Goal: Information Seeking & Learning: Find specific fact

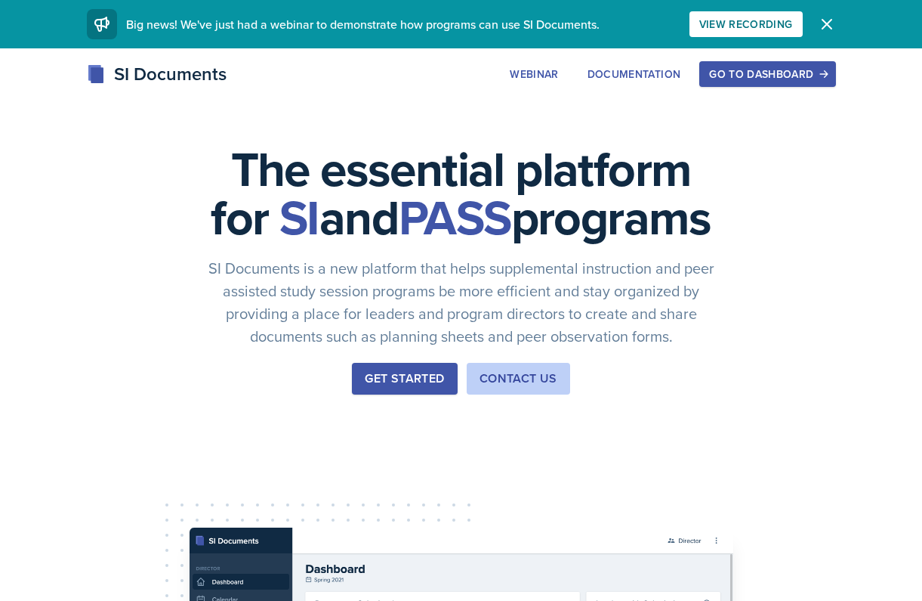
click at [728, 82] on button "Go to Dashboard" at bounding box center [768, 74] width 136 height 26
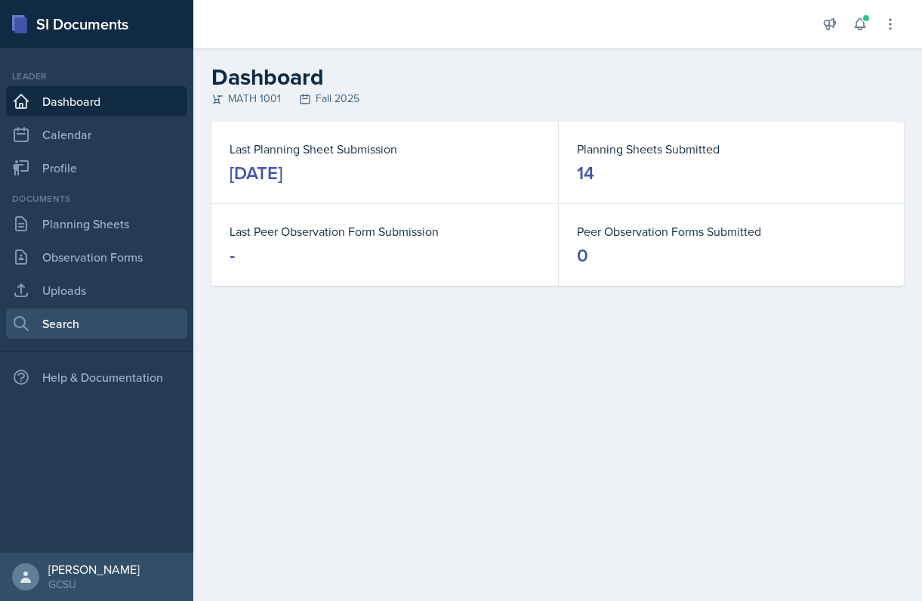
click at [117, 317] on link "Search" at bounding box center [96, 323] width 181 height 30
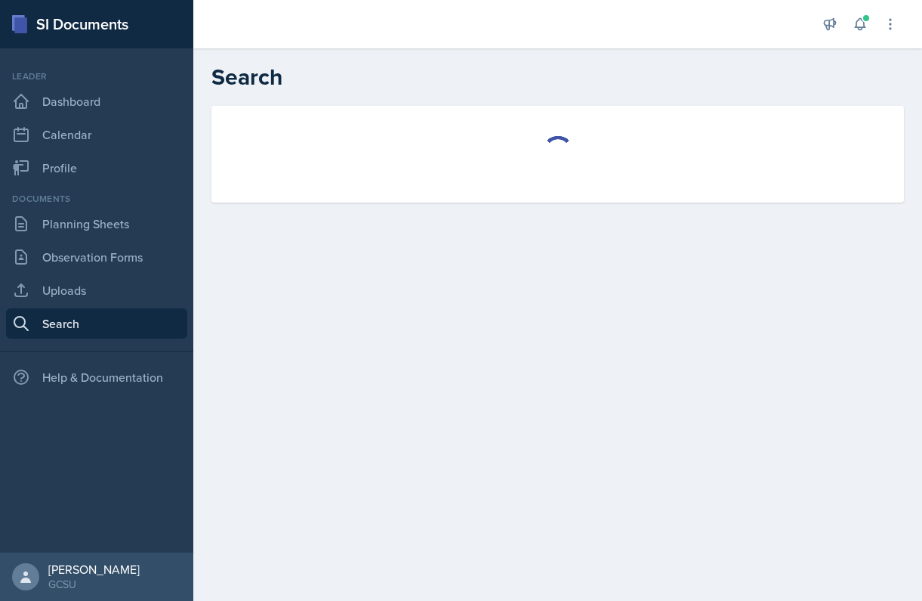
select select "all"
select select "1"
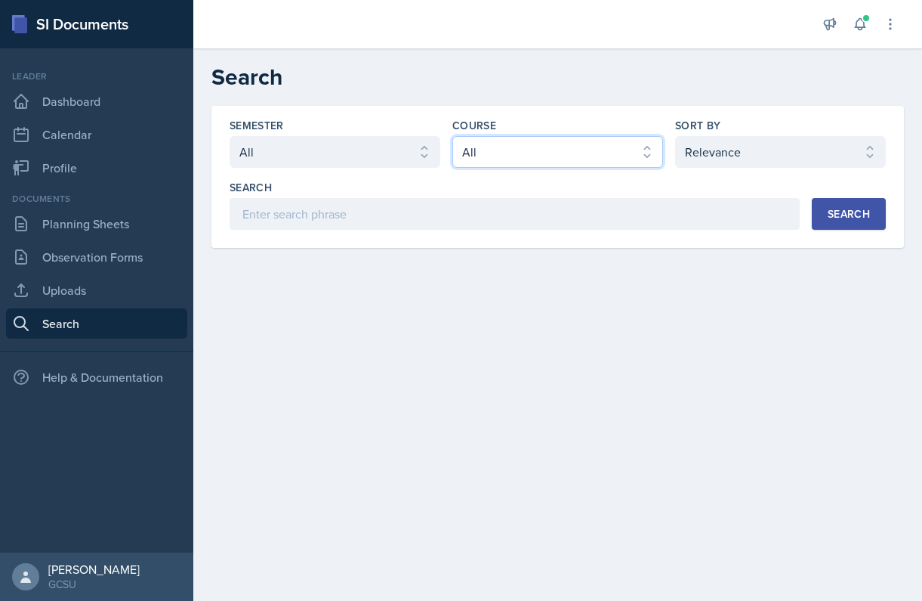
select select "c791e157-50e7-4c52-bb41-8889e21dc1fd"
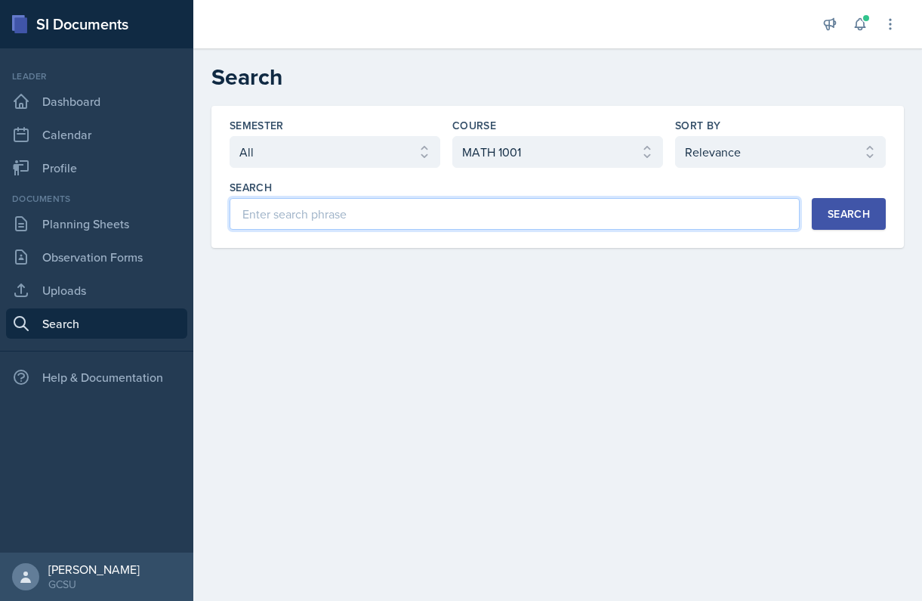
click at [540, 215] on input at bounding box center [515, 214] width 570 height 32
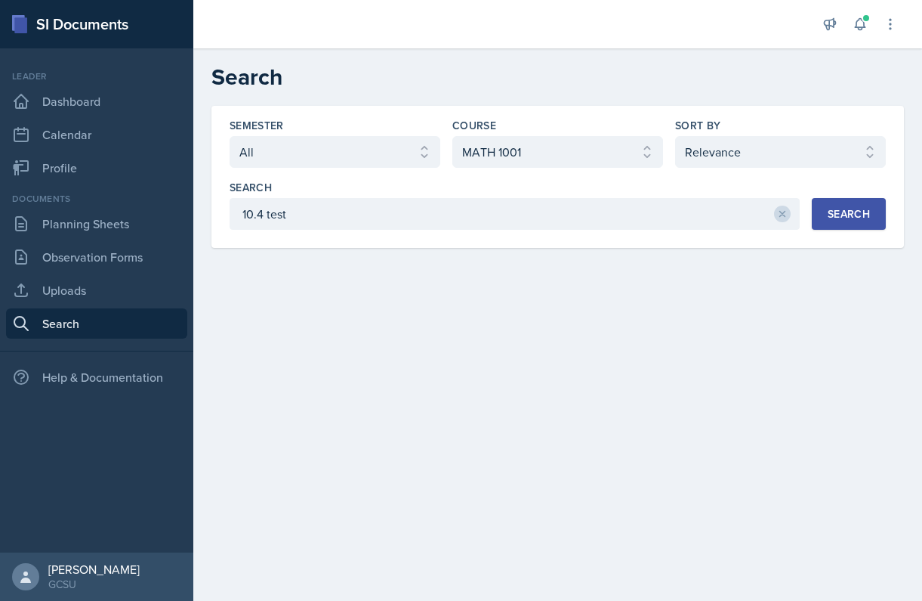
click at [858, 224] on button "Search" at bounding box center [849, 214] width 74 height 32
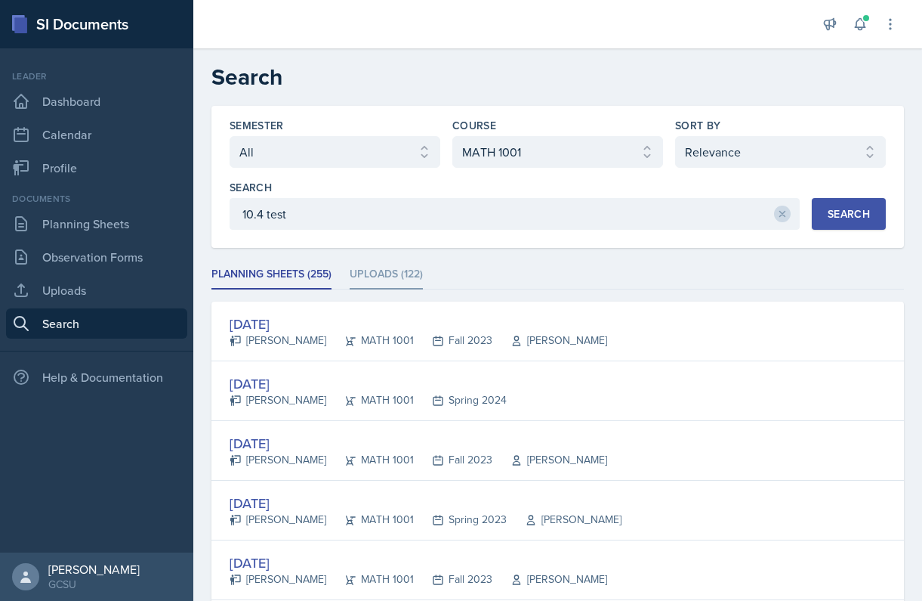
click at [406, 275] on li "Uploads (122)" at bounding box center [386, 274] width 73 height 29
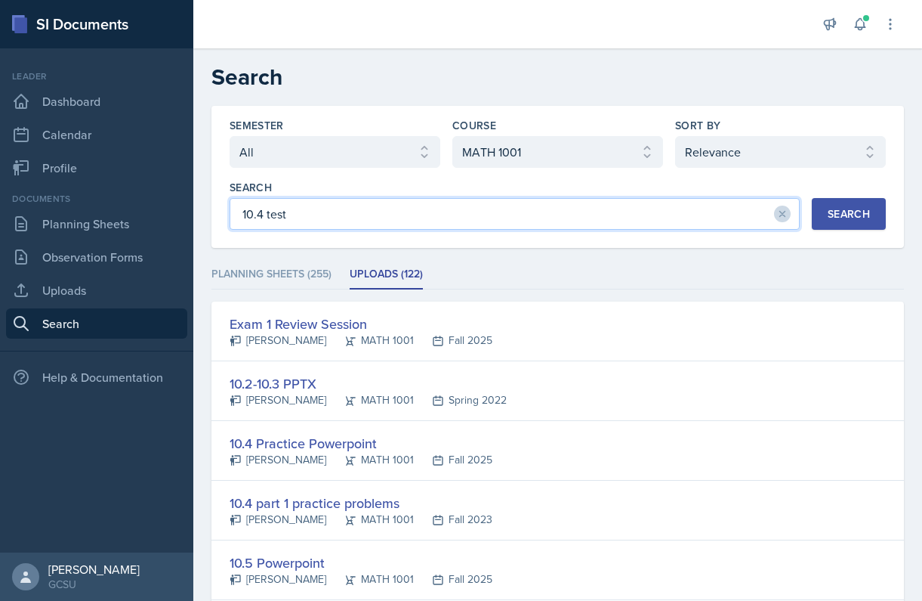
click at [379, 218] on input "10.4 test" at bounding box center [515, 214] width 570 height 32
type input "practice test"
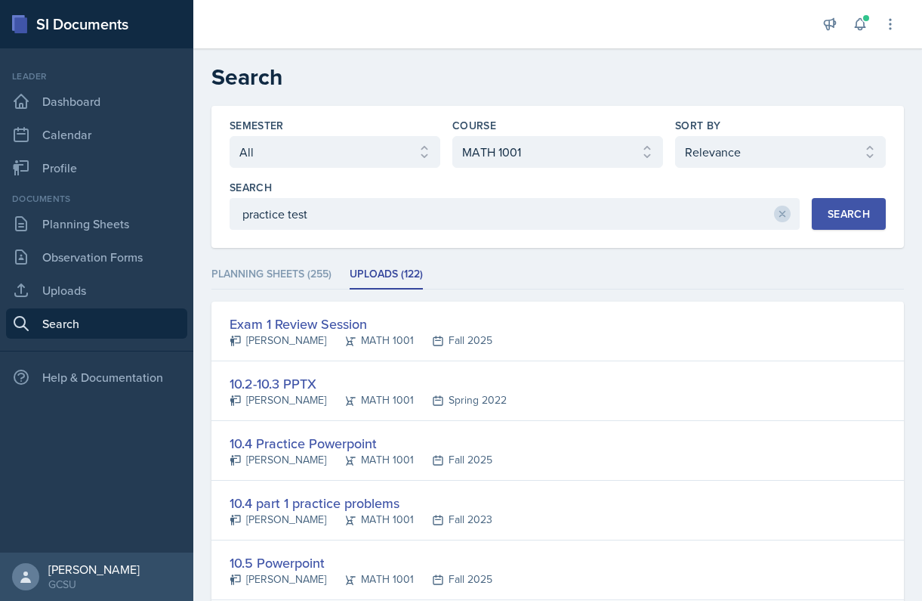
click at [855, 214] on div "Search" at bounding box center [849, 214] width 42 height 12
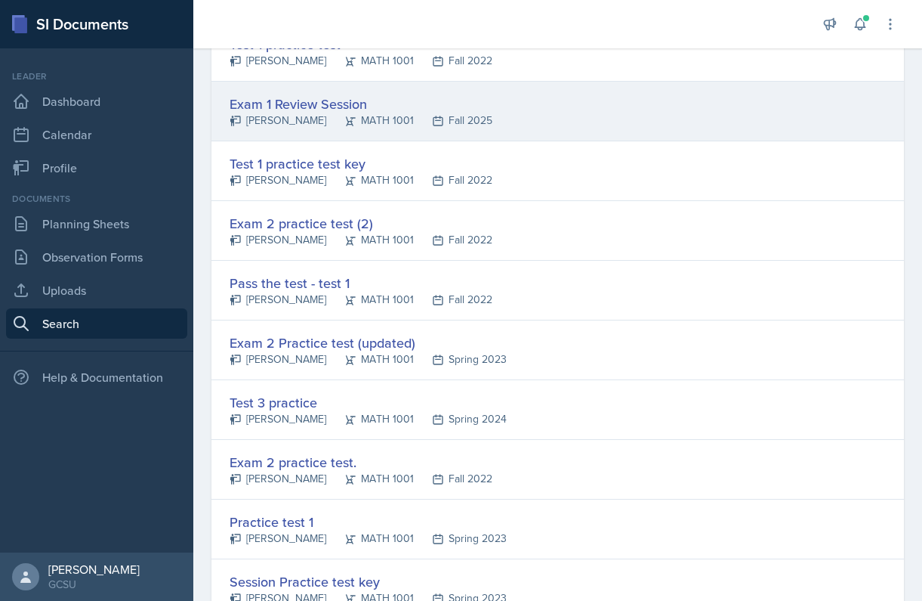
scroll to position [340, 0]
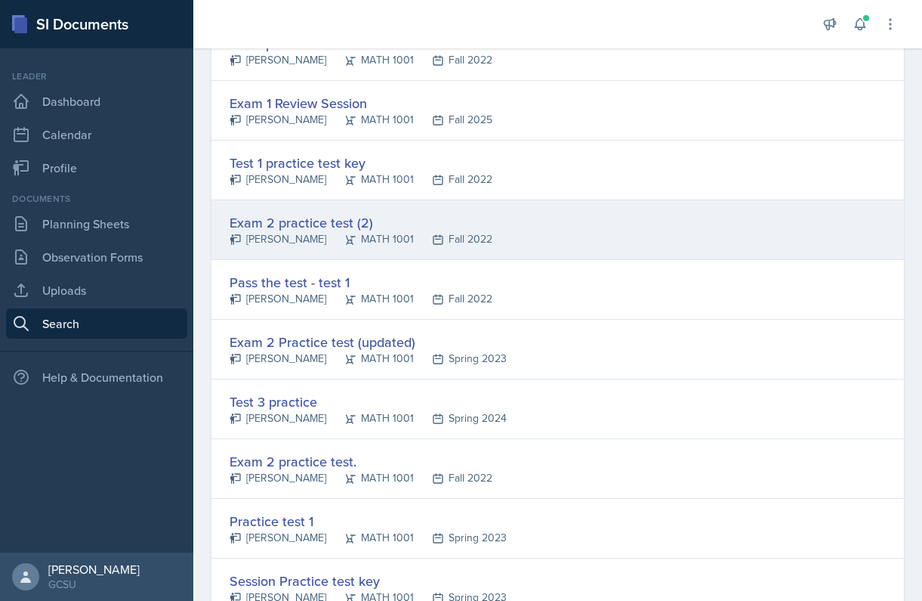
click at [348, 231] on div "MATH 1001" at bounding box center [370, 239] width 88 height 16
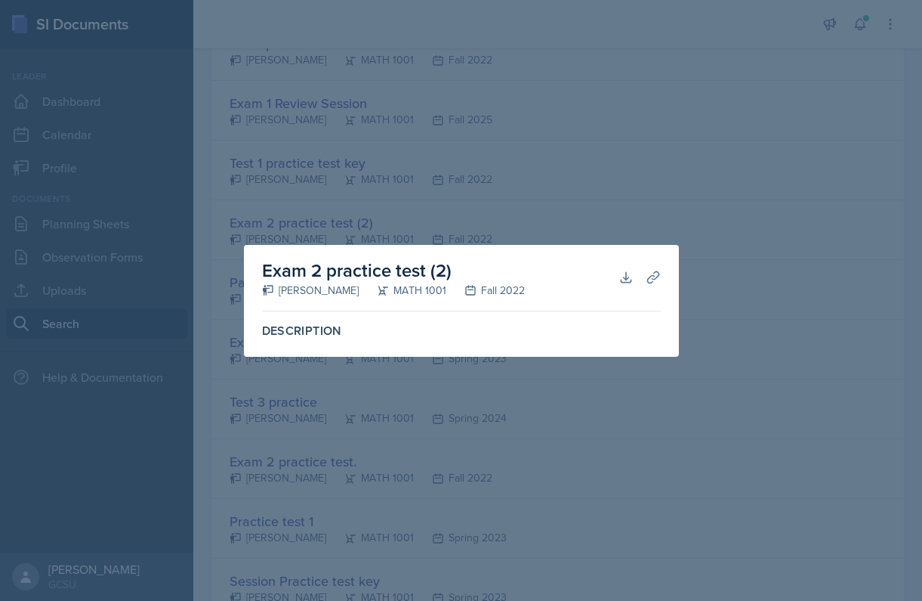
click at [595, 159] on div at bounding box center [461, 300] width 922 height 601
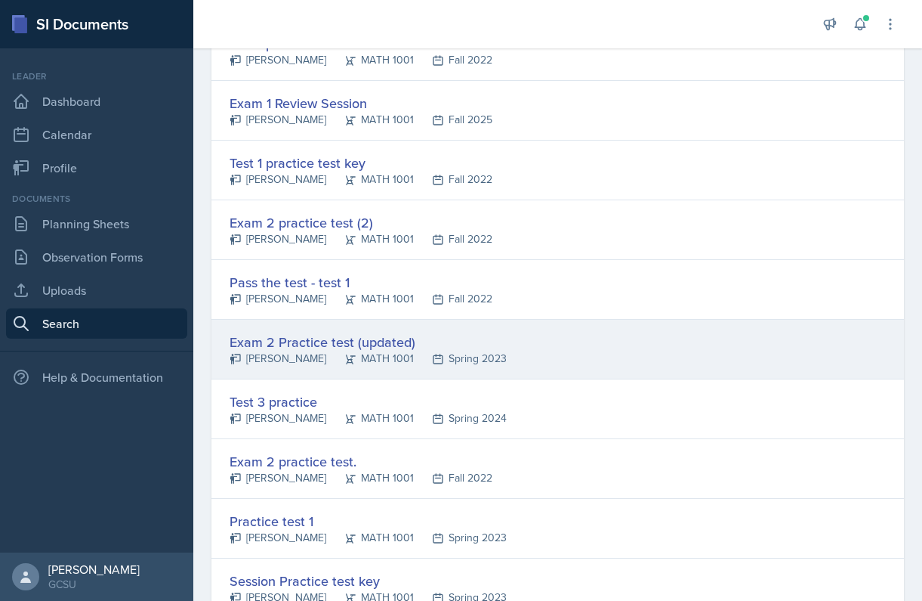
click at [524, 338] on div "Exam 2 Practice test (updated) [PERSON_NAME] MATH 1001 Spring 2023" at bounding box center [558, 350] width 693 height 60
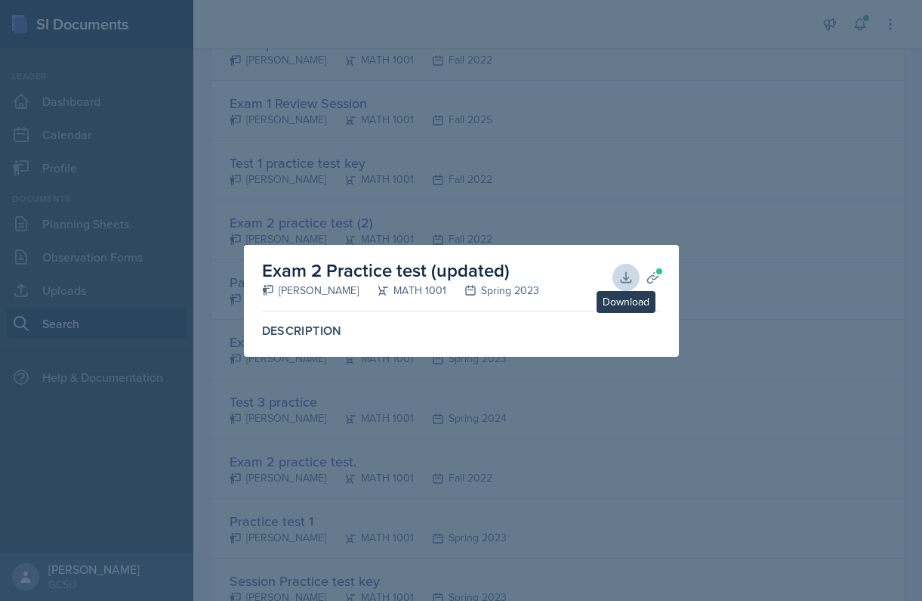
click at [628, 276] on icon at bounding box center [626, 277] width 15 height 15
click at [345, 96] on div at bounding box center [461, 300] width 922 height 601
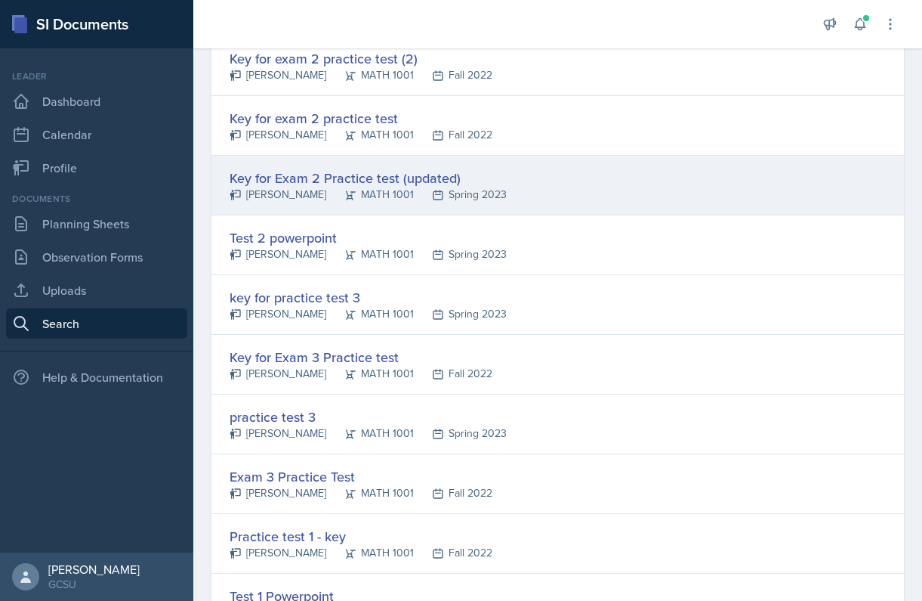
scroll to position [982, 0]
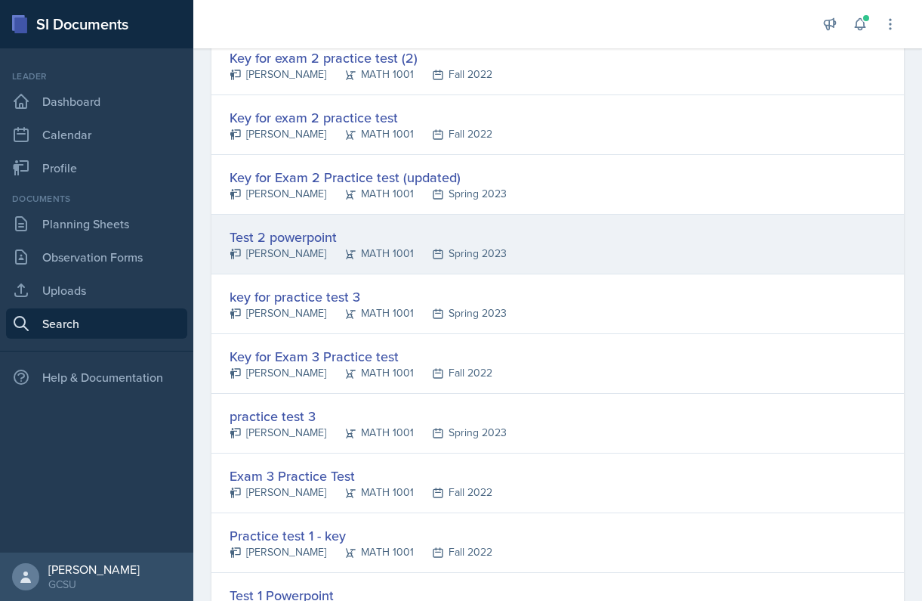
click at [304, 241] on div "Test 2 powerpoint" at bounding box center [368, 237] width 277 height 20
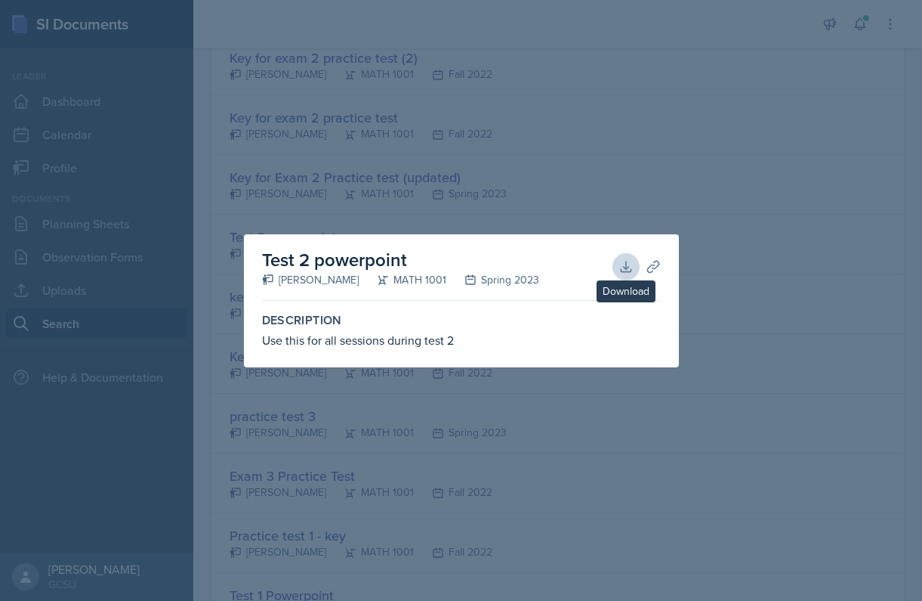
click at [625, 263] on icon at bounding box center [626, 266] width 15 height 15
click at [401, 146] on div at bounding box center [461, 300] width 922 height 601
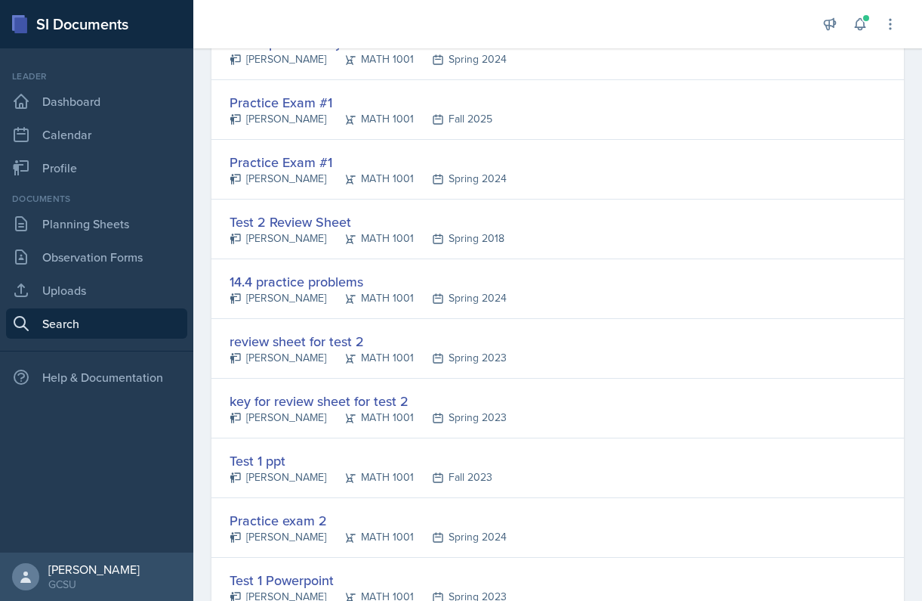
scroll to position [1620, 0]
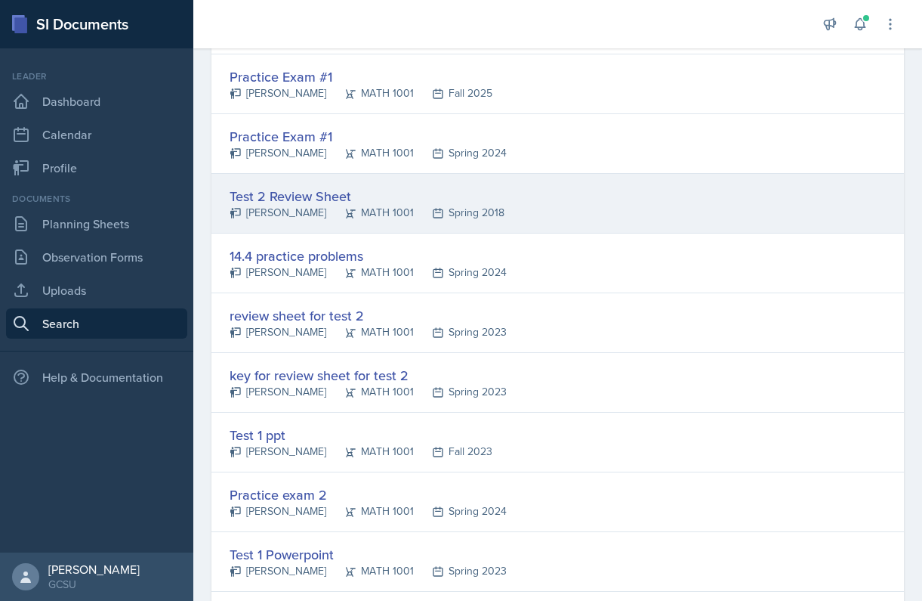
click at [324, 184] on div "Test 2 Review Sheet [PERSON_NAME] MATH 1001 Spring 2018" at bounding box center [558, 204] width 693 height 60
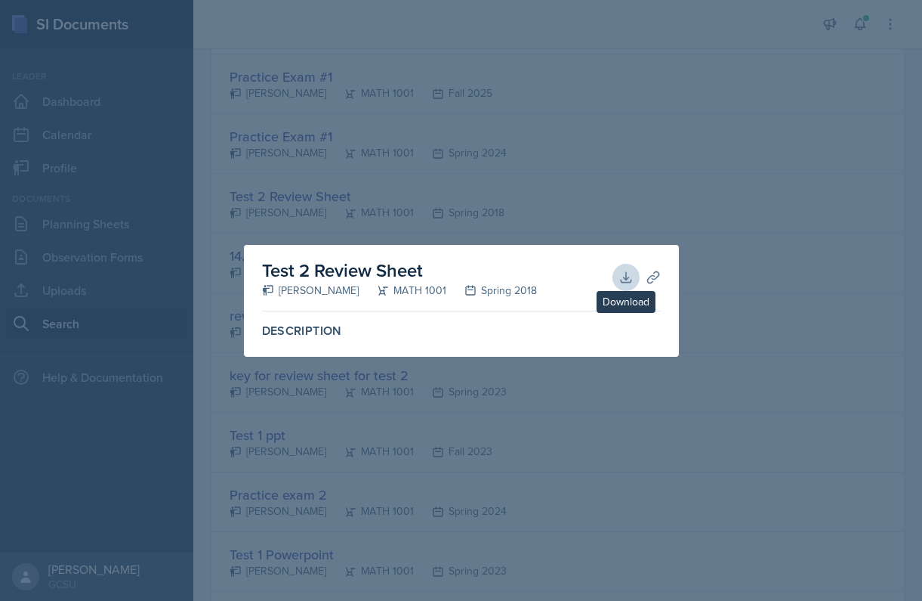
click at [623, 274] on icon at bounding box center [626, 277] width 15 height 15
click at [269, 155] on div at bounding box center [461, 300] width 922 height 601
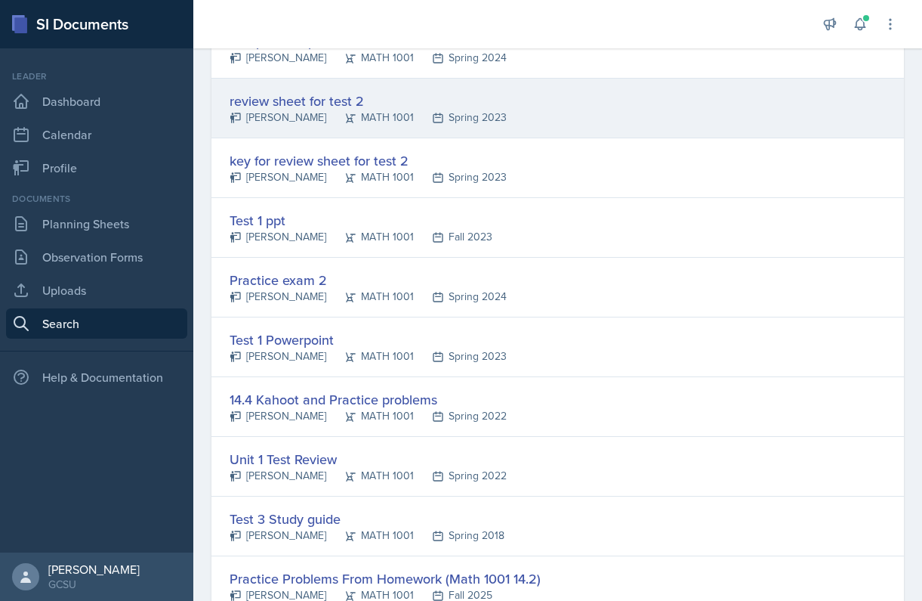
scroll to position [1846, 0]
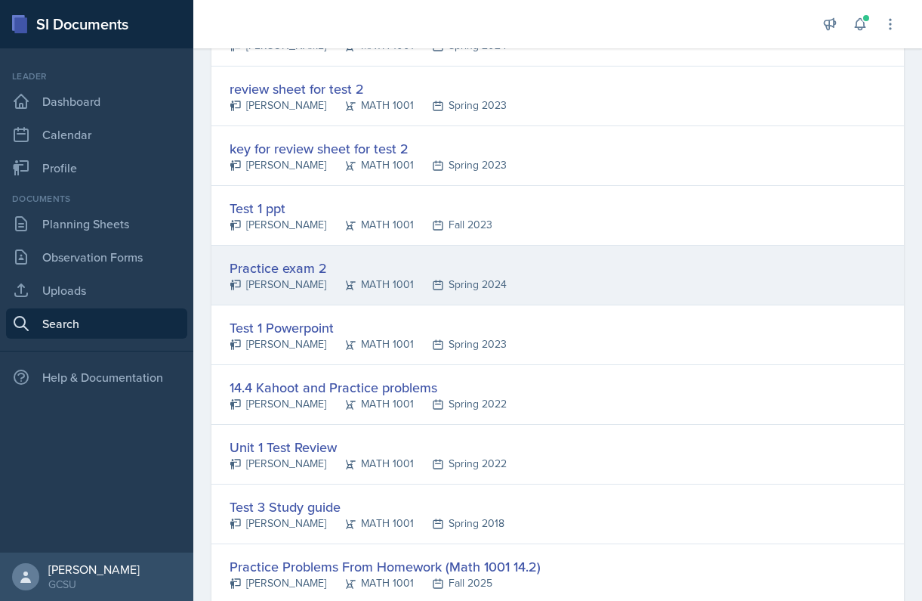
click at [289, 262] on div "Practice exam 2" at bounding box center [368, 268] width 277 height 20
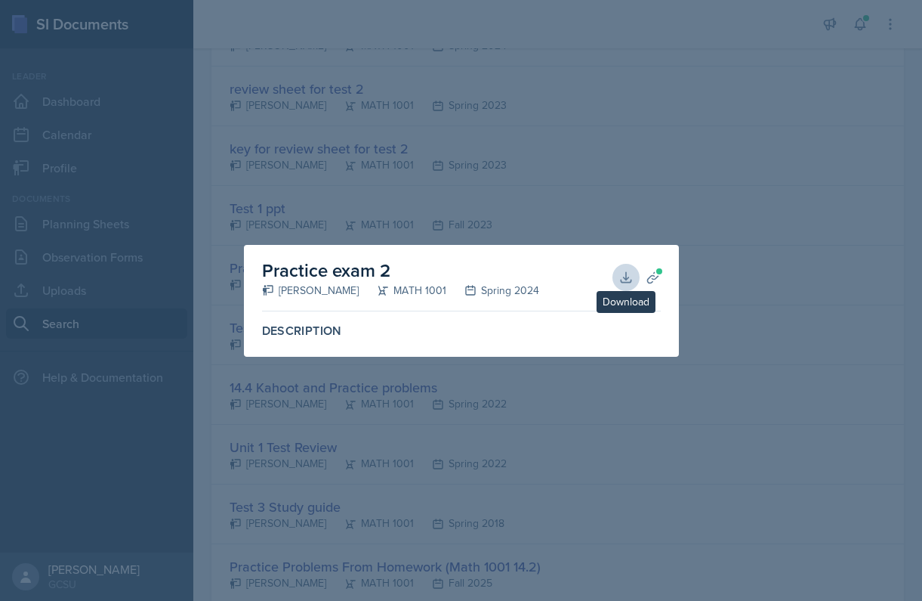
click at [625, 273] on icon at bounding box center [626, 277] width 15 height 15
click at [361, 102] on div at bounding box center [461, 300] width 922 height 601
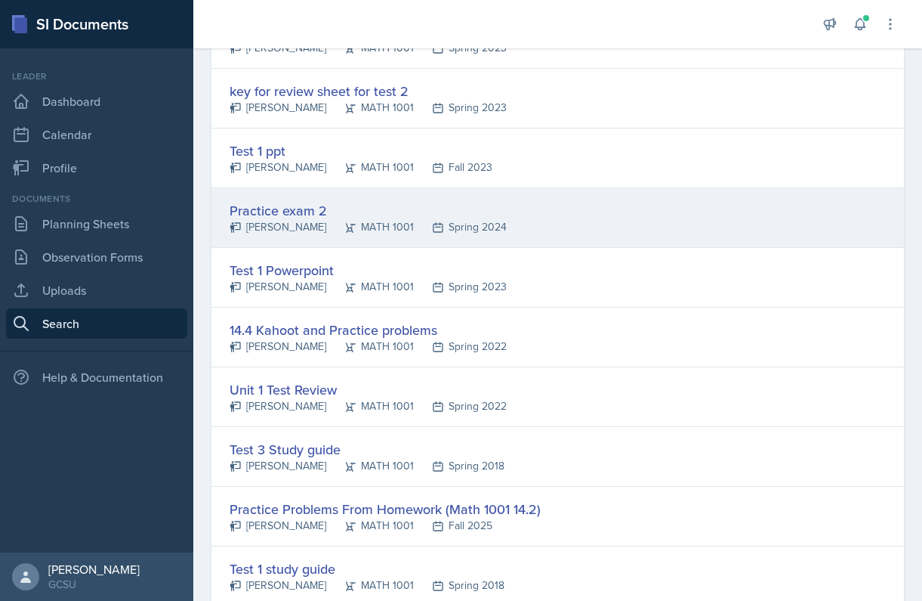
scroll to position [1903, 0]
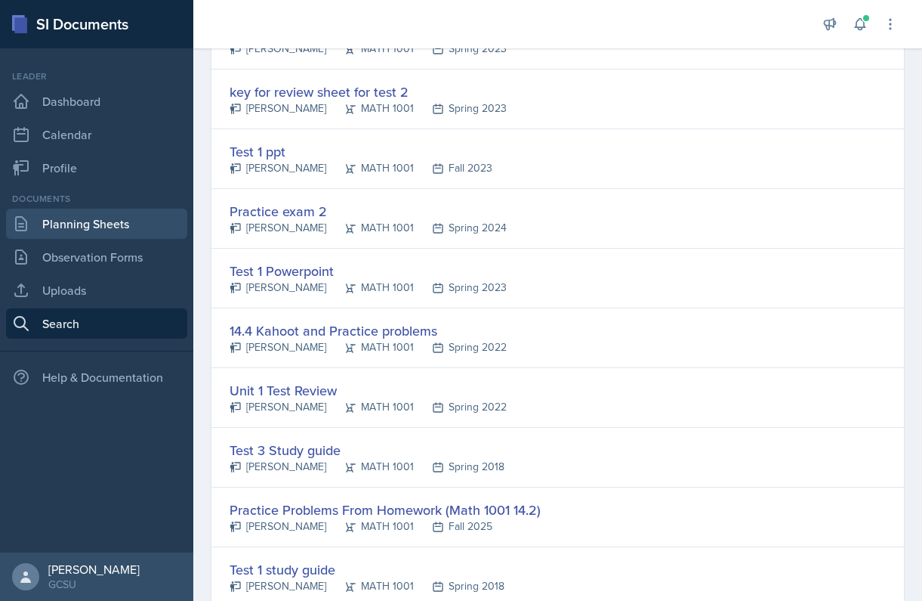
click at [109, 230] on link "Planning Sheets" at bounding box center [96, 224] width 181 height 30
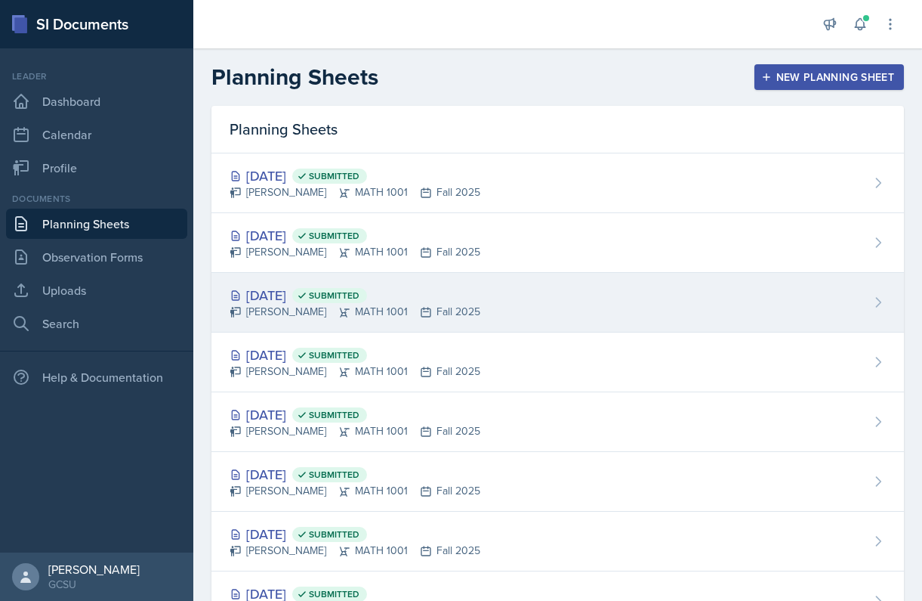
click at [367, 301] on span "Submitted" at bounding box center [329, 295] width 75 height 15
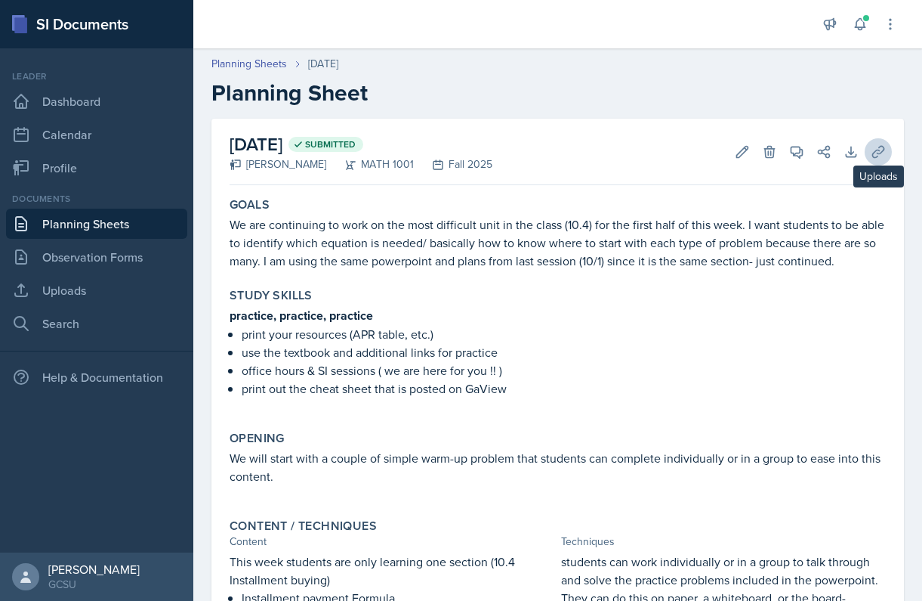
click at [881, 156] on icon at bounding box center [878, 151] width 15 height 15
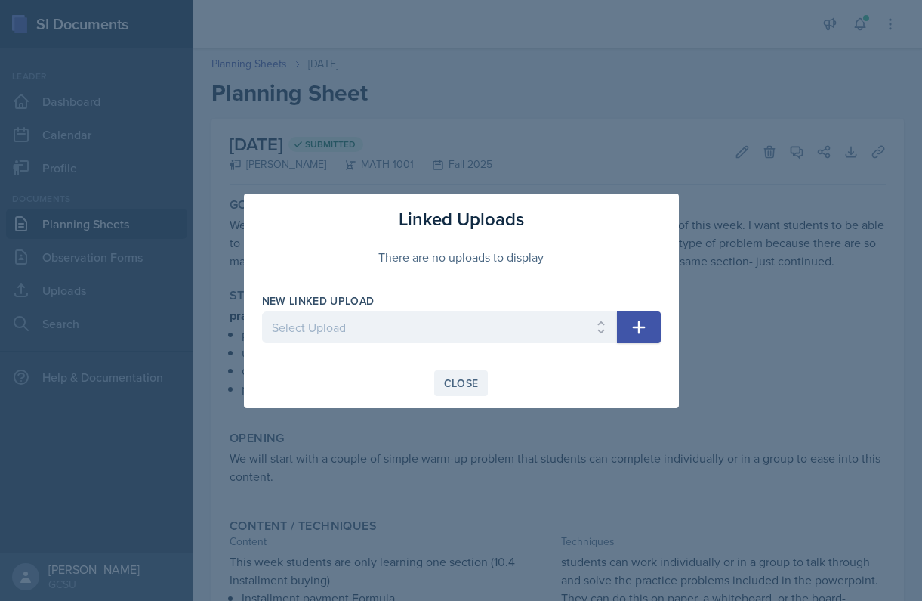
click at [456, 384] on div "Close" at bounding box center [461, 383] width 35 height 12
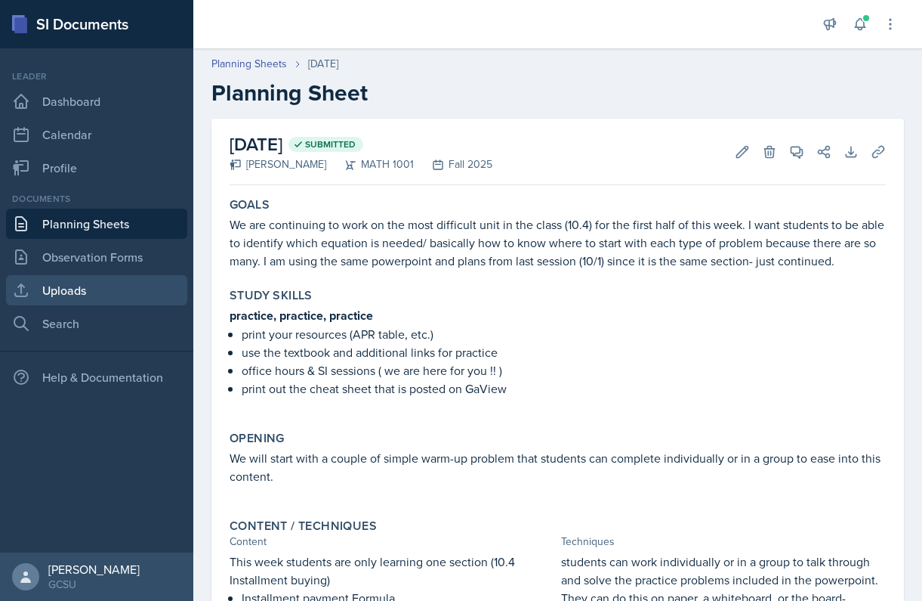
click at [53, 296] on link "Uploads" at bounding box center [96, 290] width 181 height 30
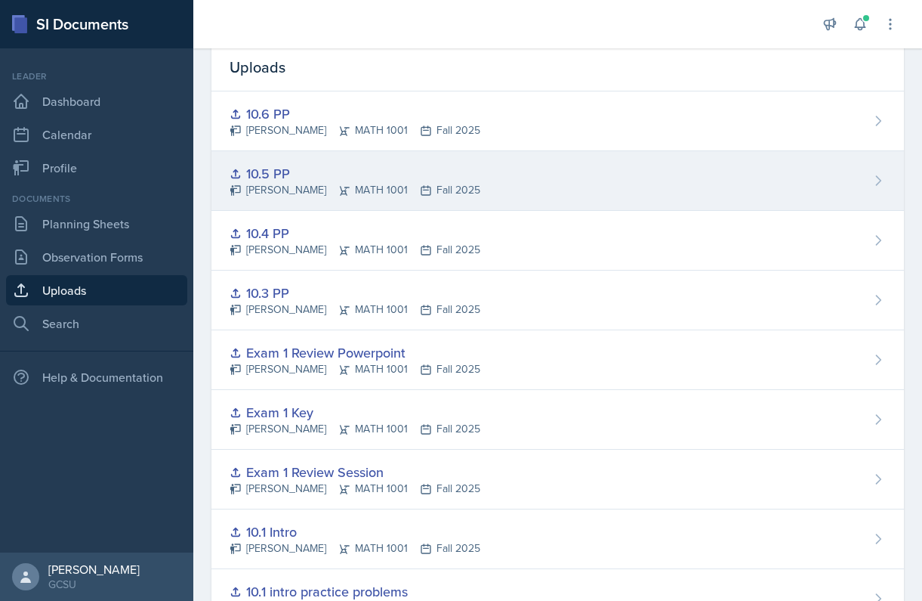
scroll to position [66, 0]
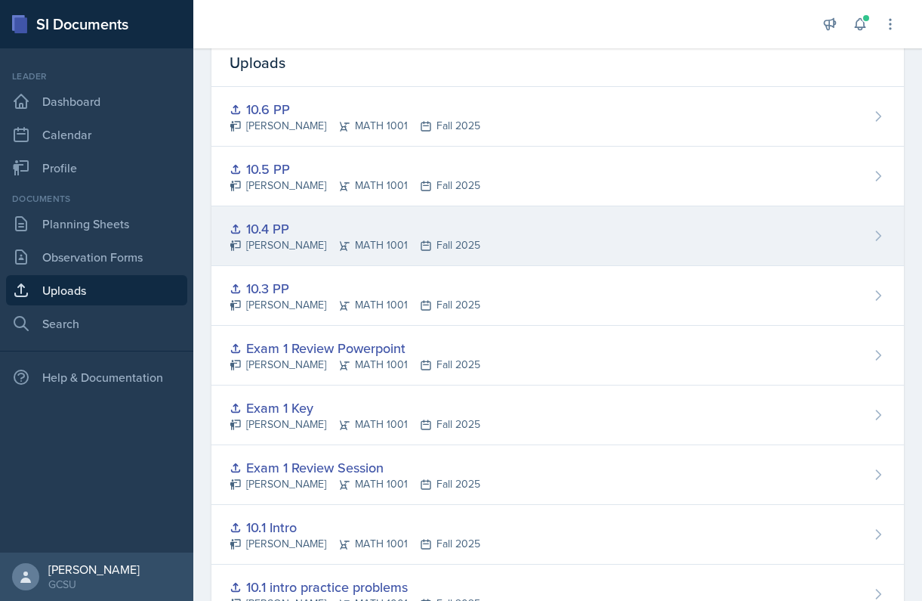
click at [488, 258] on div "10.4 PP [PERSON_NAME] MATH 1001 Fall 2025" at bounding box center [558, 236] width 693 height 60
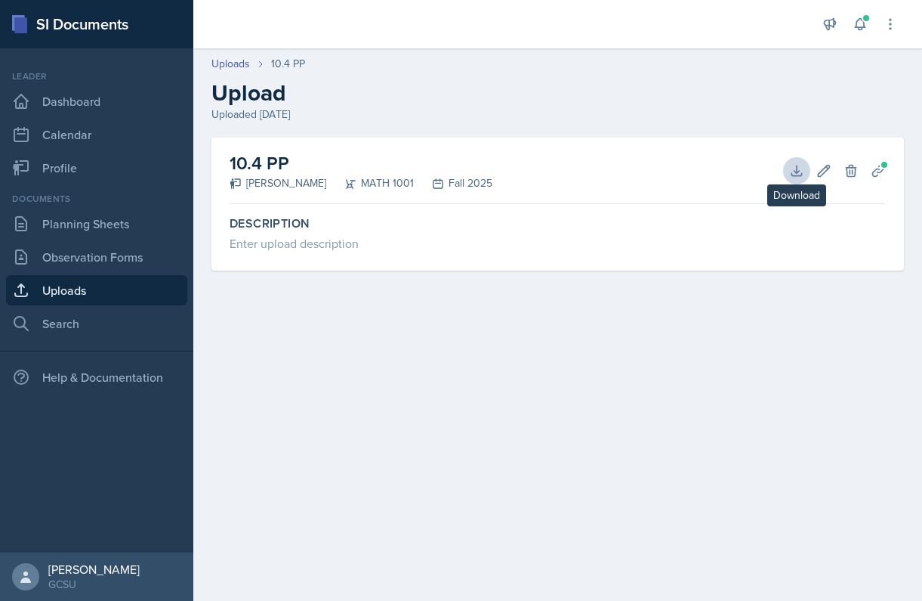
click at [795, 164] on icon at bounding box center [796, 170] width 15 height 15
click at [332, 58] on div "Uploads 10.4 PP" at bounding box center [558, 64] width 693 height 16
click at [122, 294] on link "Uploads" at bounding box center [96, 290] width 181 height 30
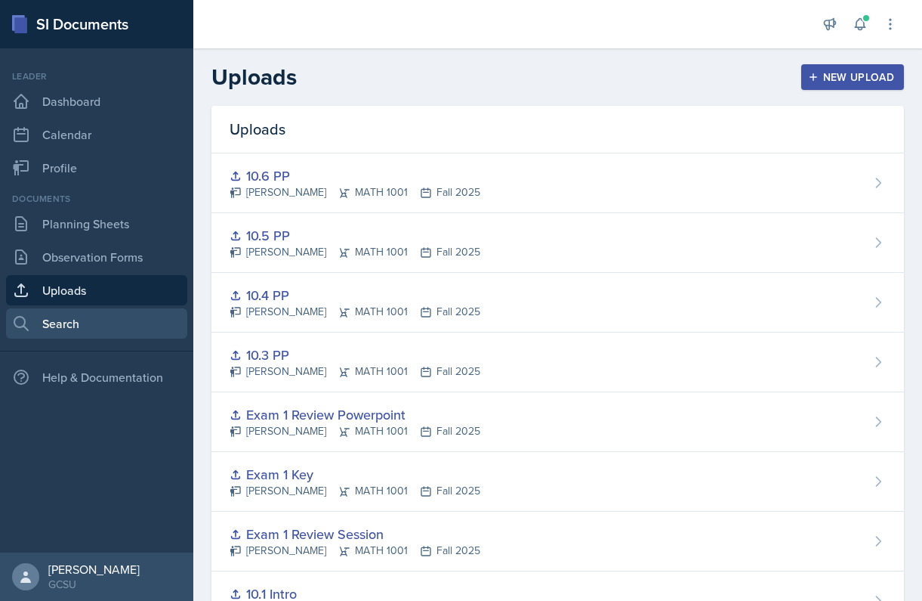
click at [105, 317] on link "Search" at bounding box center [96, 323] width 181 height 30
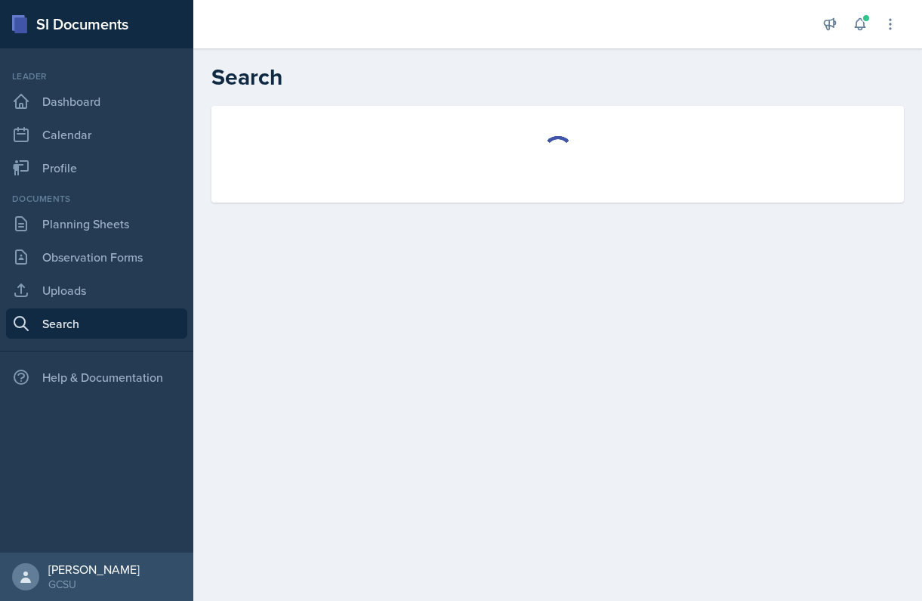
select select "all"
select select "1"
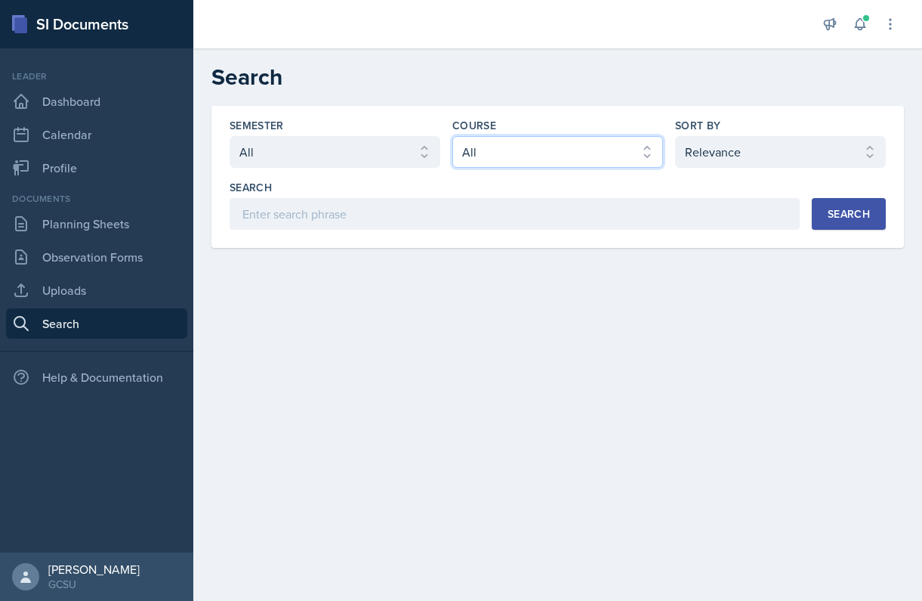
select select "c791e157-50e7-4c52-bb41-8889e21dc1fd"
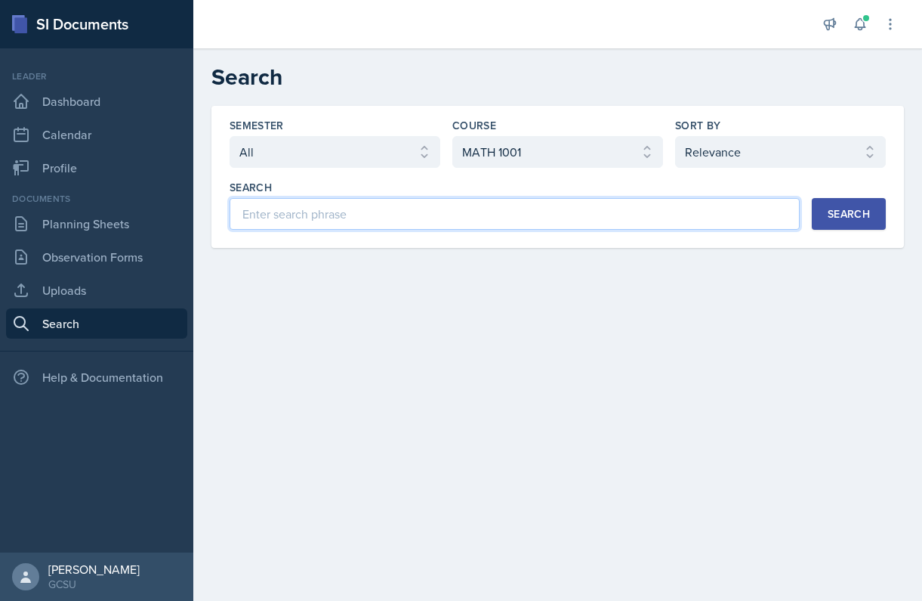
click at [674, 221] on input at bounding box center [515, 214] width 570 height 32
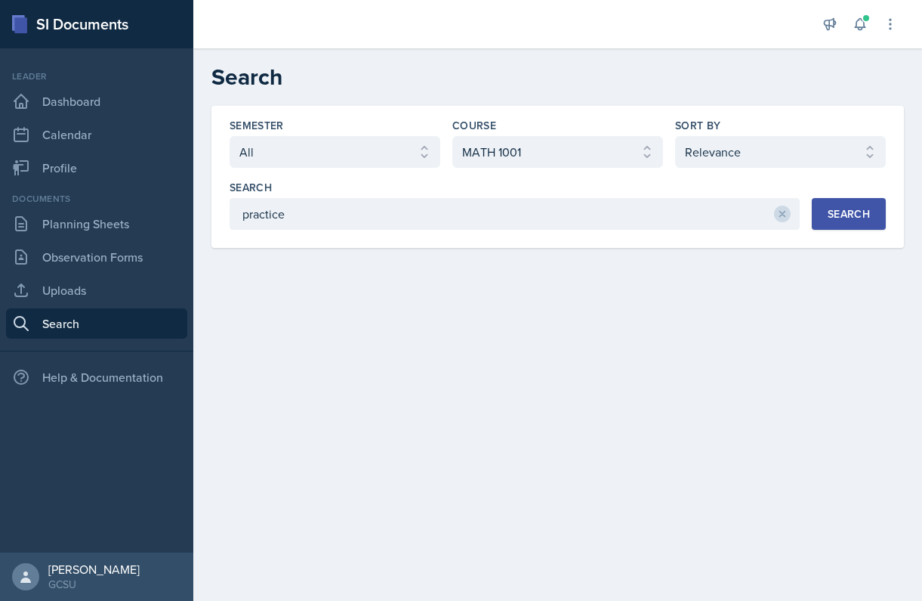
click at [848, 200] on button "Search" at bounding box center [849, 214] width 74 height 32
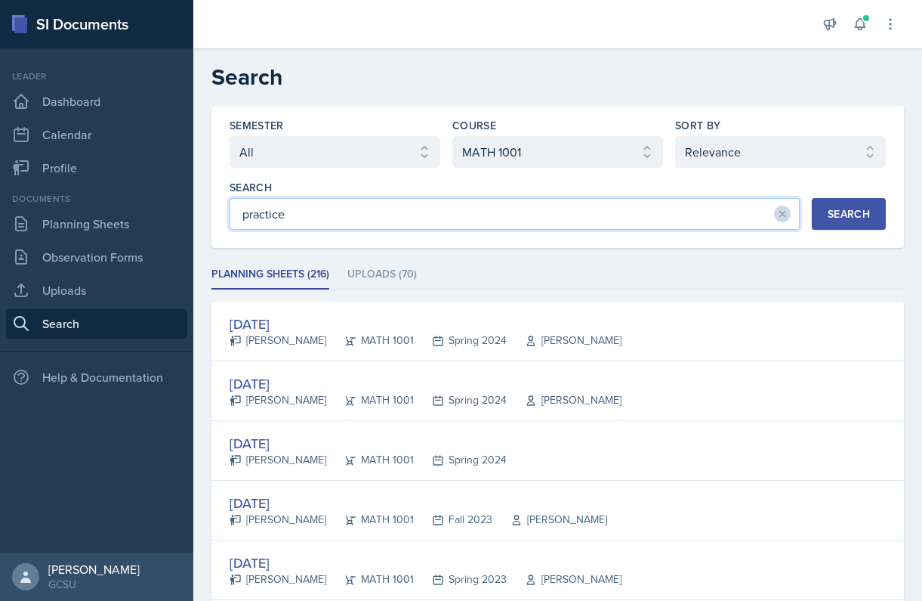
click at [440, 212] on input "practice" at bounding box center [515, 214] width 570 height 32
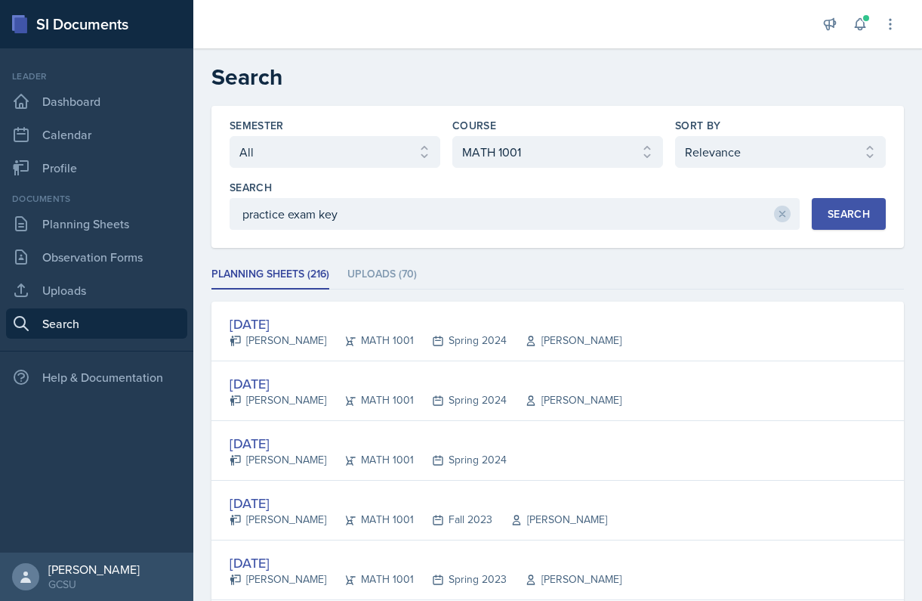
click at [848, 212] on div "Search" at bounding box center [849, 214] width 42 height 12
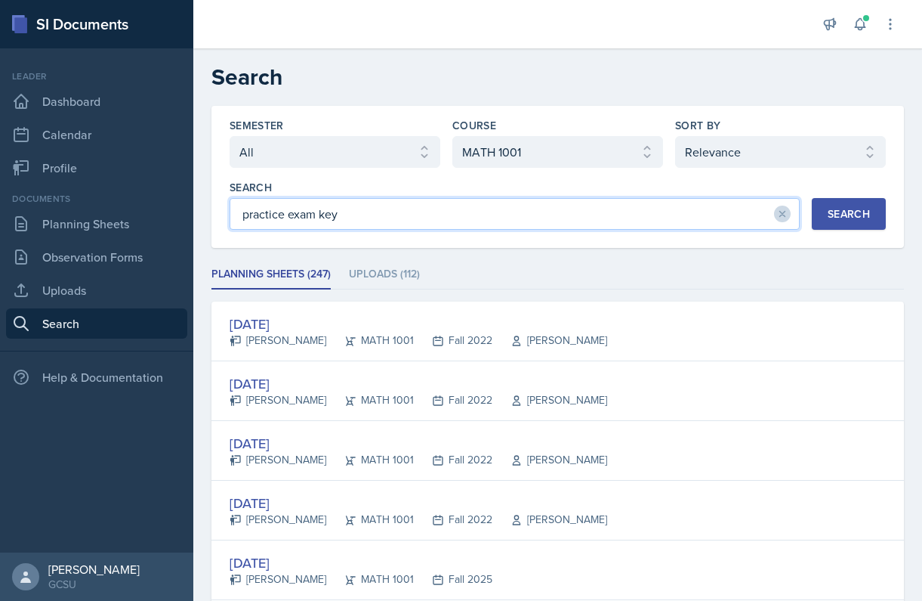
drag, startPoint x: 286, startPoint y: 218, endPoint x: 176, endPoint y: 203, distance: 110.5
click at [172, 205] on div "SI Documents Leader Dashboard Calendar Profile Documents Planning Sheets Observ…" at bounding box center [461, 300] width 922 height 601
type input "exam key"
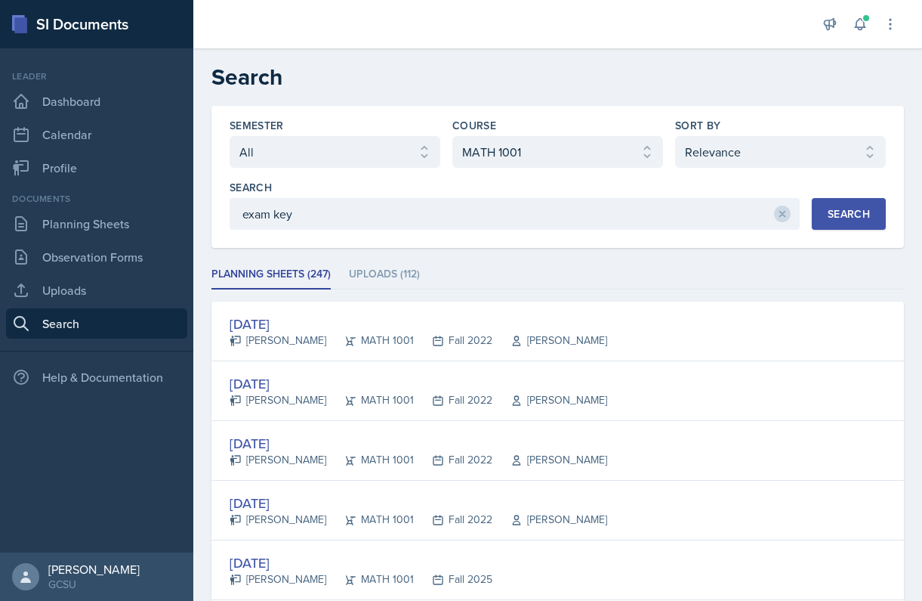
click at [858, 213] on div "Search" at bounding box center [849, 214] width 42 height 12
click at [385, 283] on li "Uploads (67)" at bounding box center [382, 274] width 69 height 29
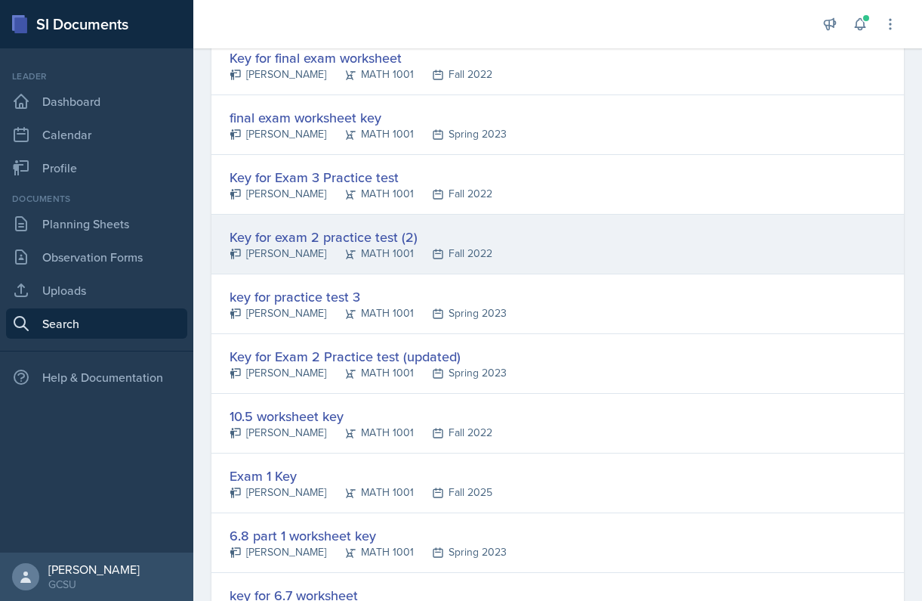
scroll to position [270, 0]
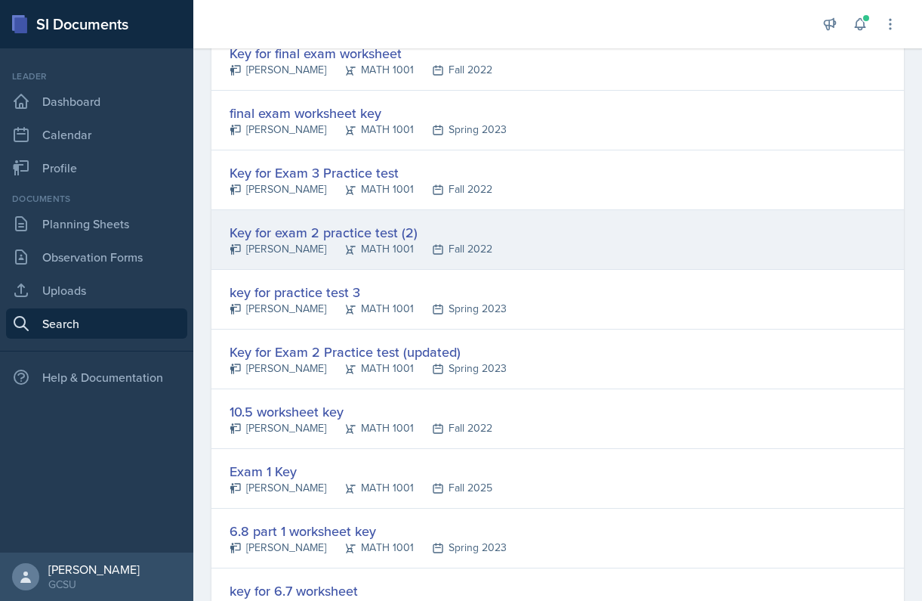
click at [499, 238] on div "Key for exam 2 practice test (2) [PERSON_NAME] MATH 1001 Fall 2022" at bounding box center [558, 240] width 693 height 60
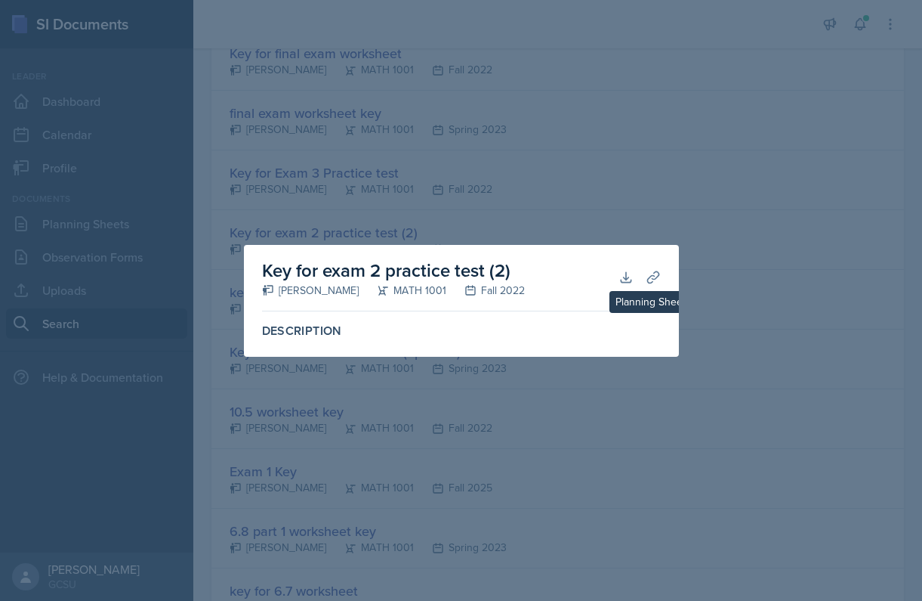
click at [652, 271] on icon at bounding box center [653, 277] width 15 height 15
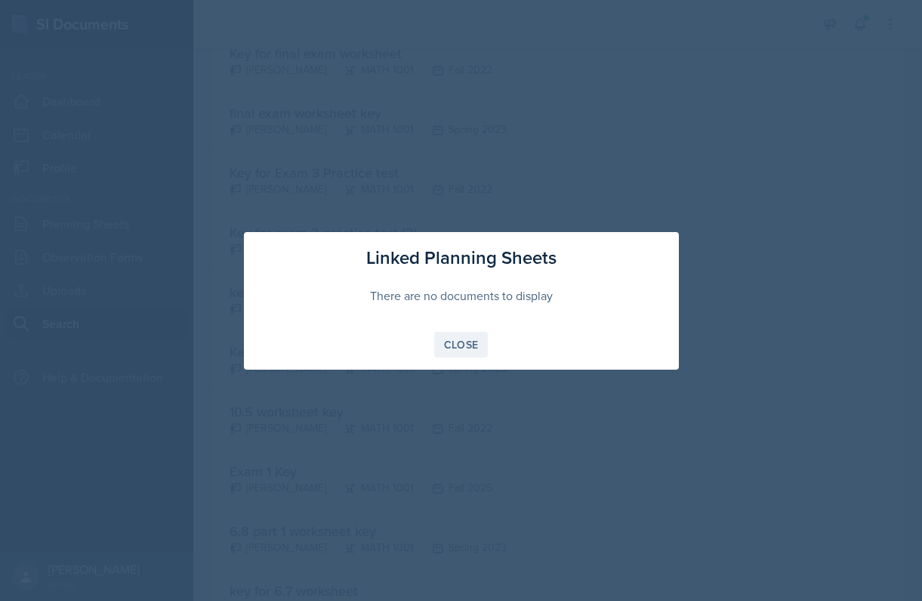
click at [460, 335] on button "Close" at bounding box center [461, 345] width 54 height 26
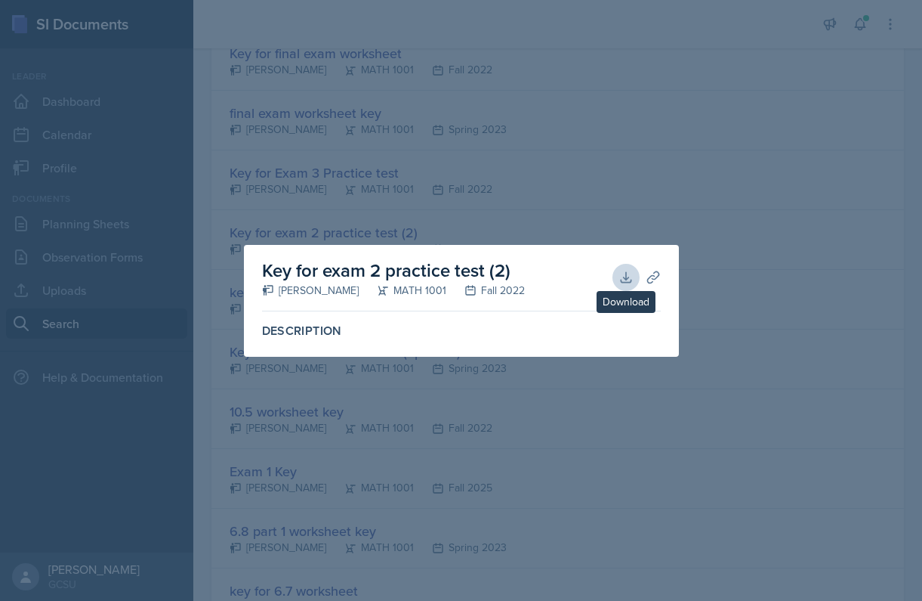
click at [629, 267] on button "Download" at bounding box center [626, 277] width 27 height 27
click at [566, 100] on div at bounding box center [461, 300] width 922 height 601
